Goal: Task Accomplishment & Management: Use online tool/utility

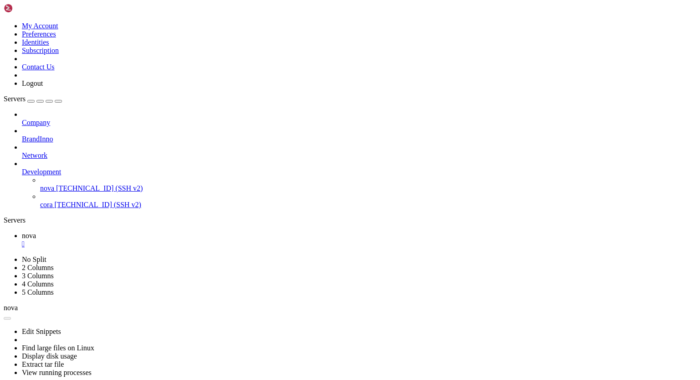
scroll to position [4, 1]
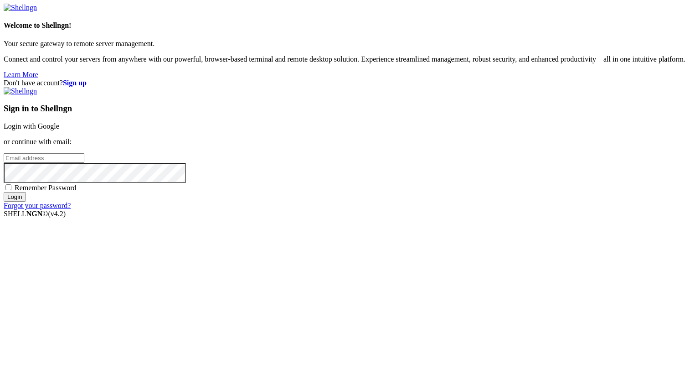
type input "[PERSON_NAME][EMAIL_ADDRESS][DOMAIN_NAME]"
click at [26, 201] on input "Login" at bounding box center [15, 197] width 22 height 10
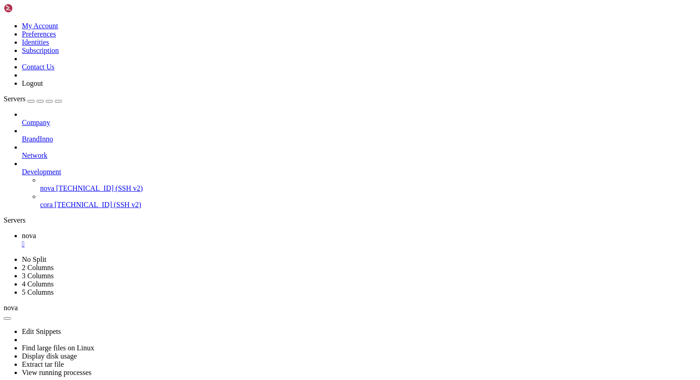
drag, startPoint x: 38, startPoint y: 477, endPoint x: 163, endPoint y: 477, distance: 124.4
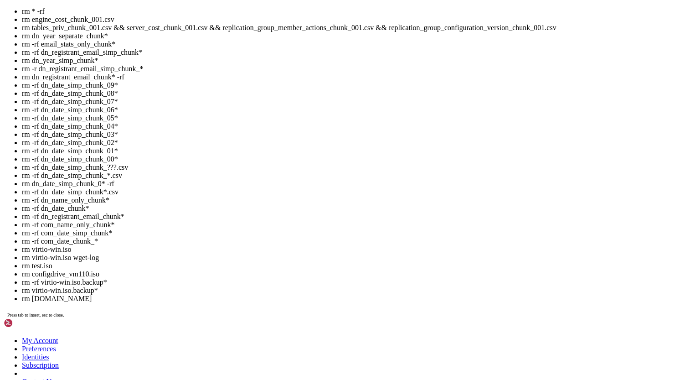
scroll to position [4, 1]
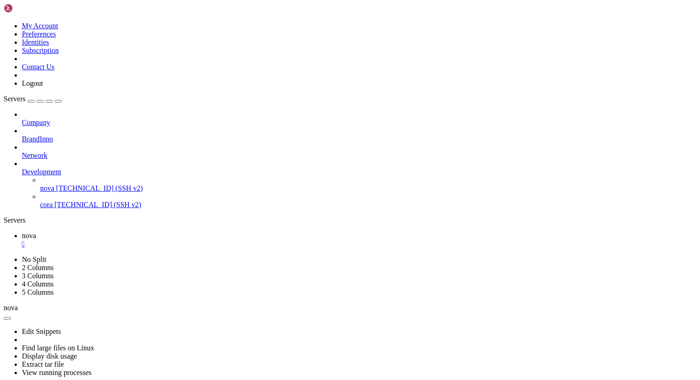
scroll to position [372, 0]
drag, startPoint x: 196, startPoint y: 647, endPoint x: 256, endPoint y: 646, distance: 60.6
drag, startPoint x: 8, startPoint y: 557, endPoint x: 102, endPoint y: 599, distance: 103.0
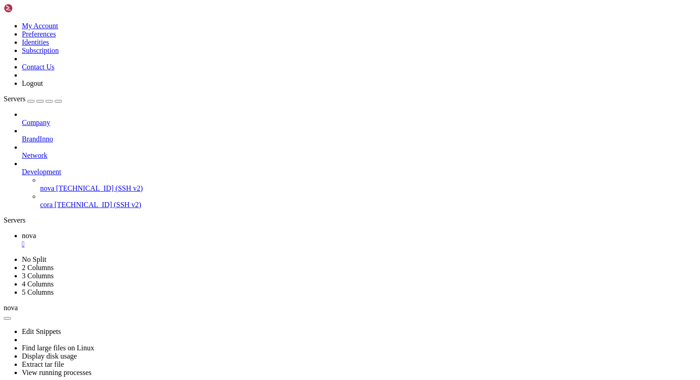
drag, startPoint x: 82, startPoint y: 708, endPoint x: 115, endPoint y: 715, distance: 34.4
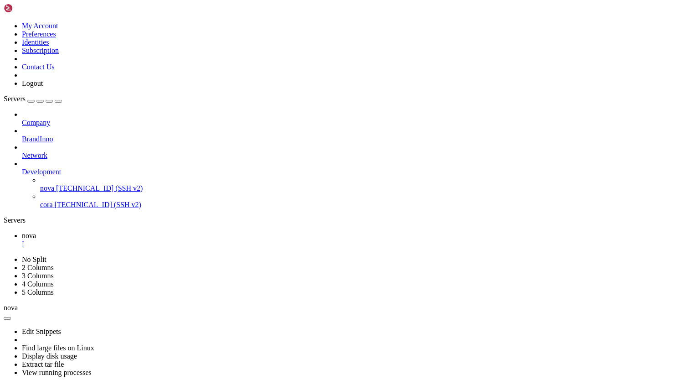
scroll to position [3402, 0]
drag, startPoint x: 39, startPoint y: 623, endPoint x: 84, endPoint y: 624, distance: 44.7
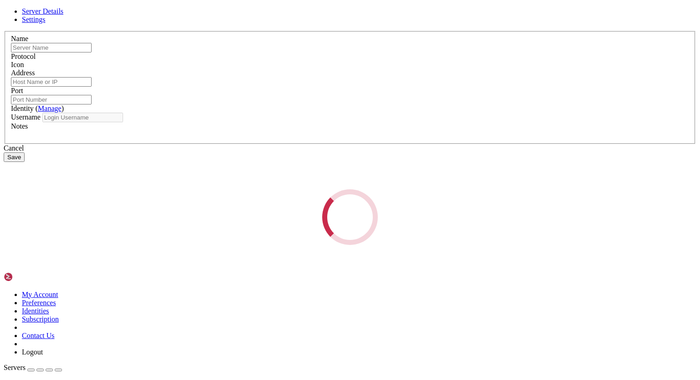
type input "cora"
type input "[TECHNICAL_ID]"
type input "22250"
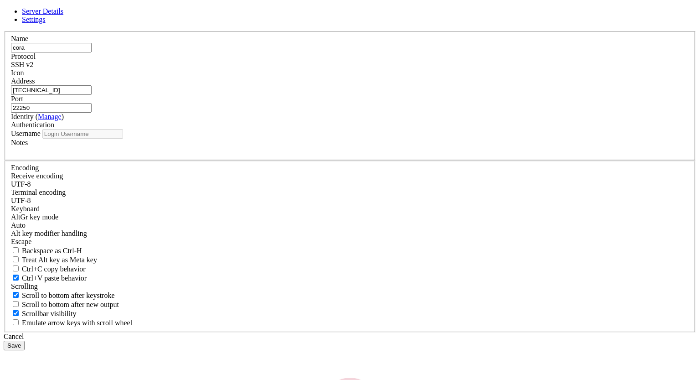
type input "root"
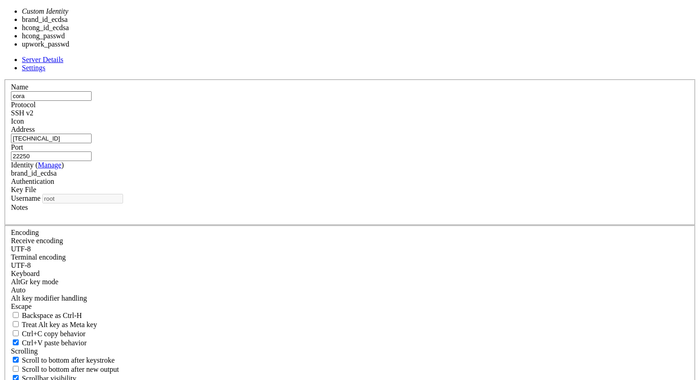
click at [309, 177] on div "brand_id_ecdsa" at bounding box center [350, 173] width 678 height 8
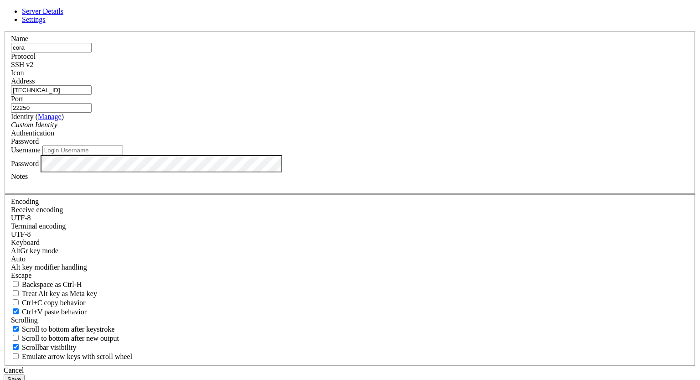
click at [123, 155] on input "Username" at bounding box center [82, 150] width 81 height 10
type input "root"
click at [25, 374] on button "Save" at bounding box center [14, 379] width 21 height 10
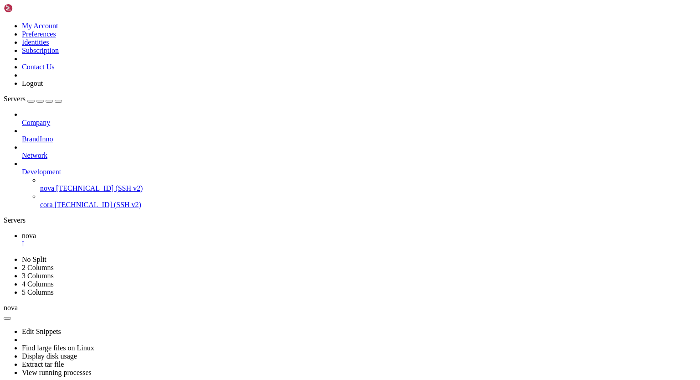
click at [69, 201] on span "[TECHNICAL_ID] (SSH v2)" at bounding box center [98, 205] width 87 height 8
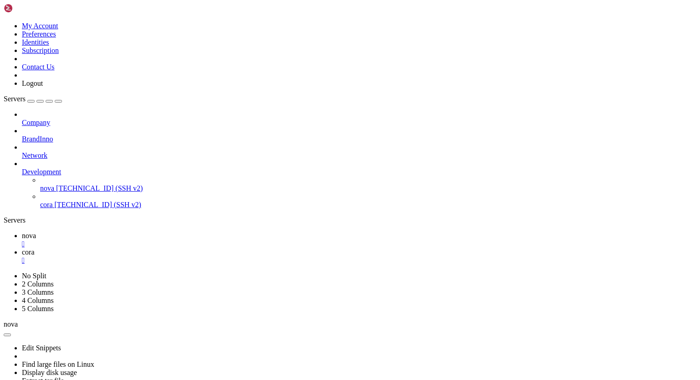
scroll to position [0, 0]
click at [196, 256] on div "" at bounding box center [359, 260] width 675 height 8
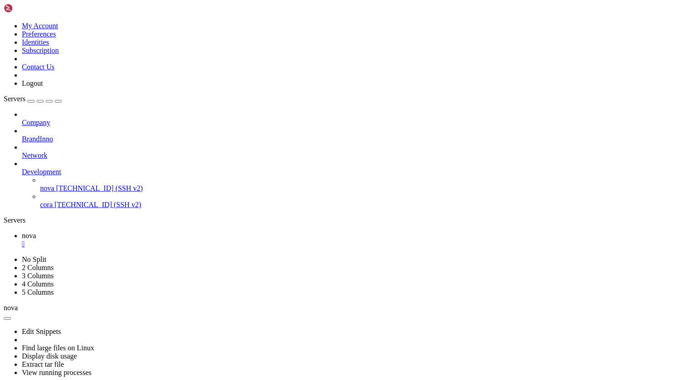
scroll to position [3115, 0]
